Goal: Information Seeking & Learning: Check status

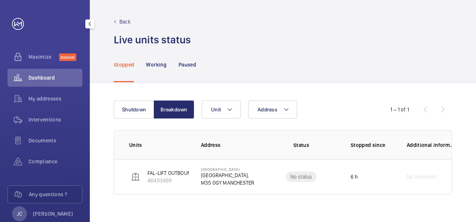
click at [40, 79] on span "Dashboard" at bounding box center [55, 77] width 54 height 7
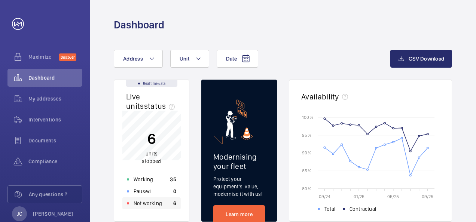
click at [145, 206] on p "Not working" at bounding box center [147, 203] width 28 height 7
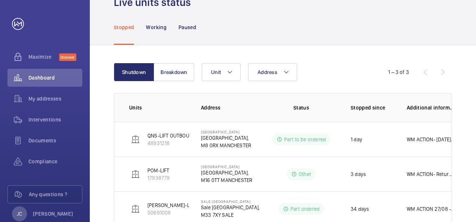
scroll to position [59, 0]
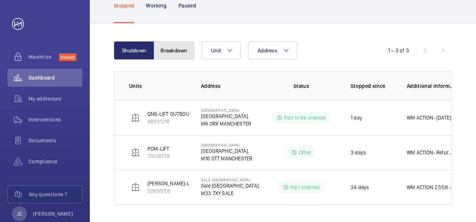
click at [174, 52] on button "Breakdown" at bounding box center [174, 51] width 40 height 18
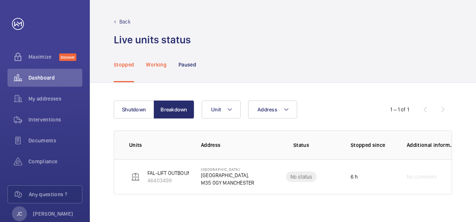
click at [160, 64] on p "Working" at bounding box center [156, 64] width 20 height 7
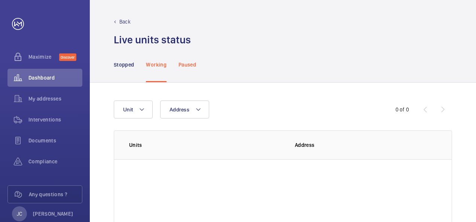
click at [184, 63] on p "Paused" at bounding box center [187, 64] width 18 height 7
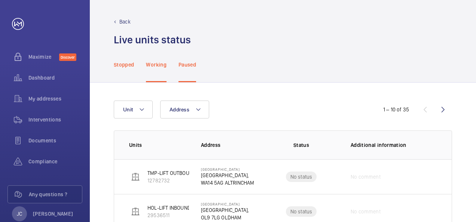
click at [126, 68] on p "Stopped" at bounding box center [124, 64] width 20 height 7
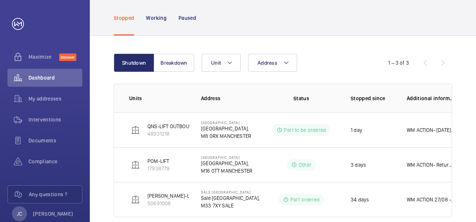
scroll to position [59, 0]
